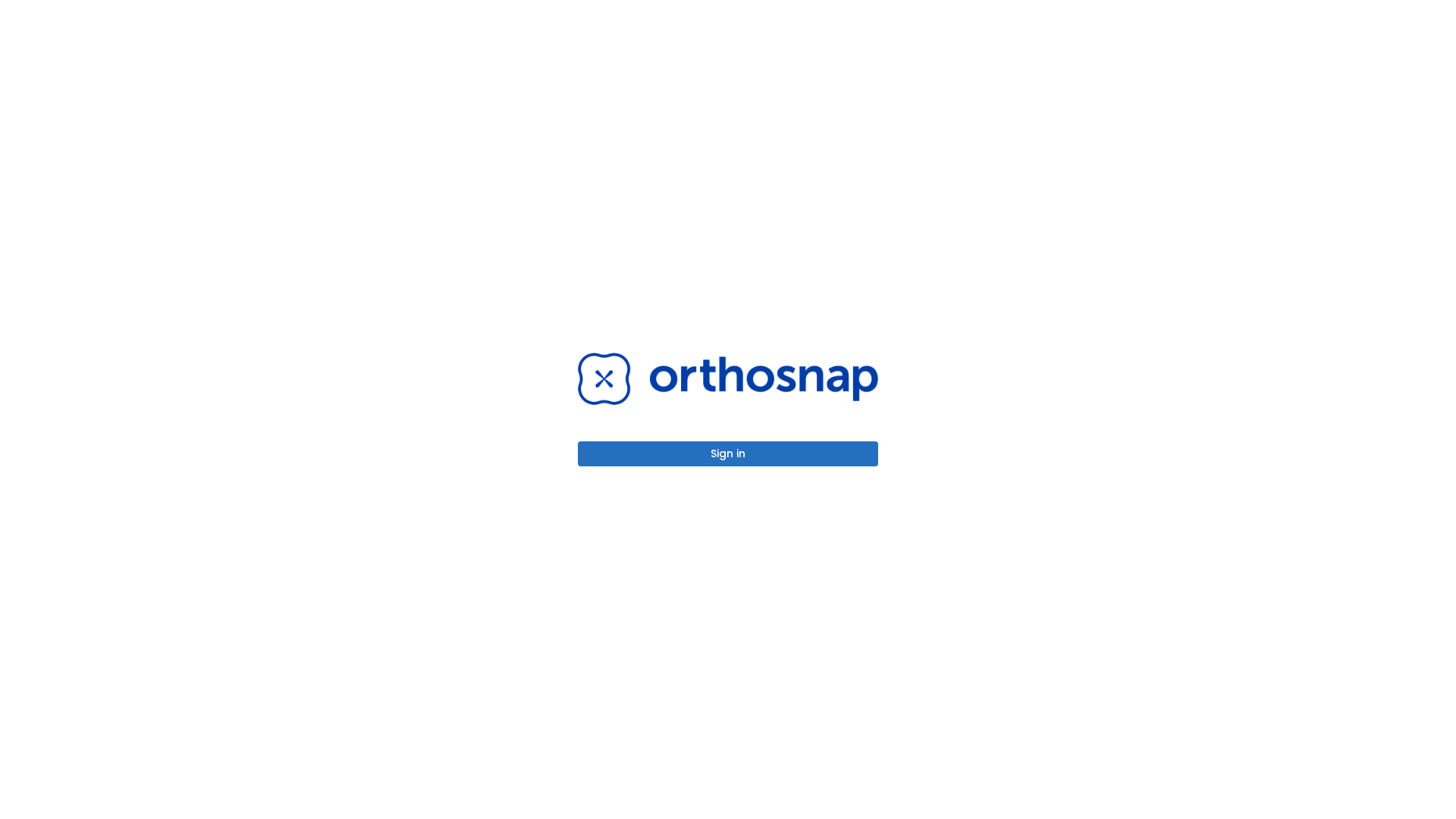
click at [728, 454] on button "Sign in" at bounding box center [728, 454] width 300 height 25
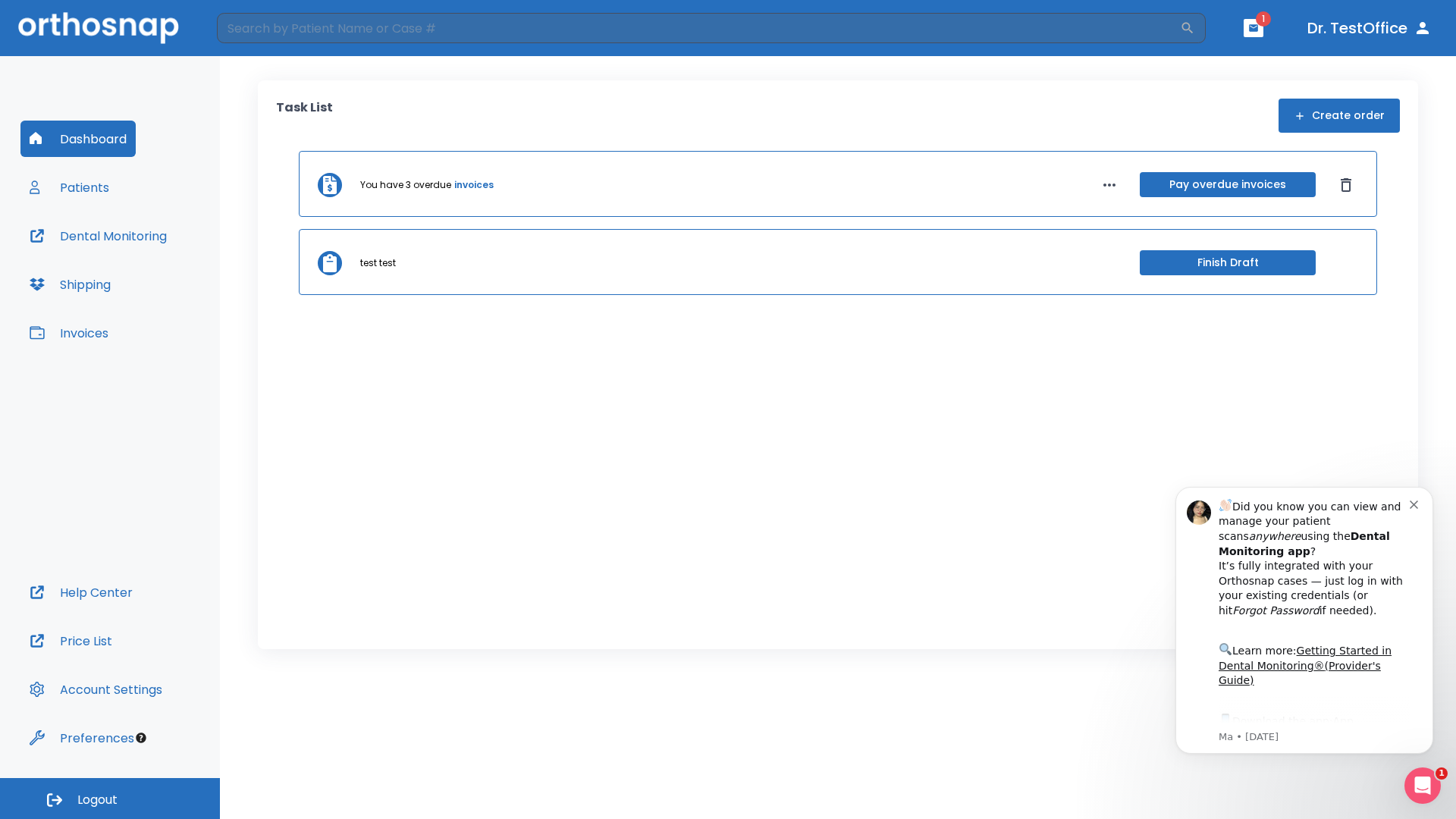
click at [110, 799] on span "Logout" at bounding box center [97, 800] width 40 height 17
